Goal: Navigation & Orientation: Find specific page/section

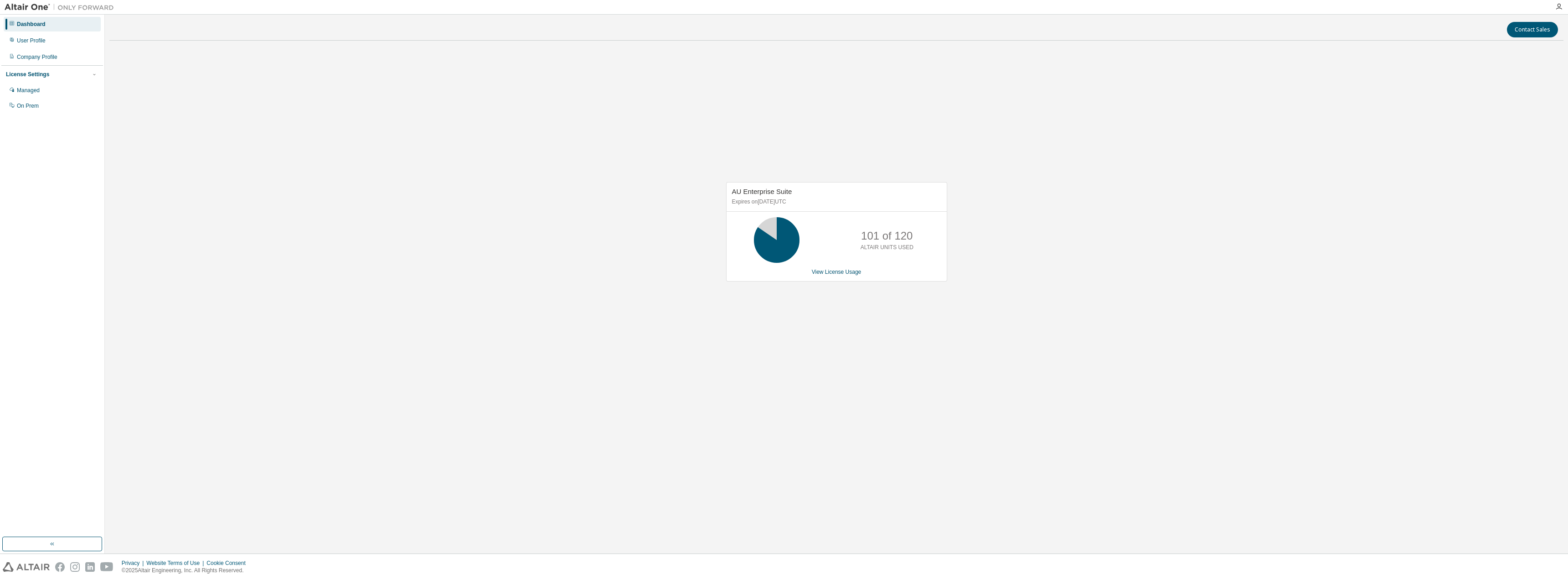
click at [785, 228] on icon at bounding box center [776, 240] width 23 height 23
click at [787, 228] on icon at bounding box center [776, 240] width 23 height 23
drag, startPoint x: 864, startPoint y: 390, endPoint x: 927, endPoint y: 517, distance: 141.8
click at [1071, 196] on div "AU Enterprise Suite Expires on [DATE] UTC 92 of 120 ALTAIR UNITS USED View Lice…" at bounding box center [836, 236] width 1454 height 377
